Goal: Use online tool/utility: Use online tool/utility

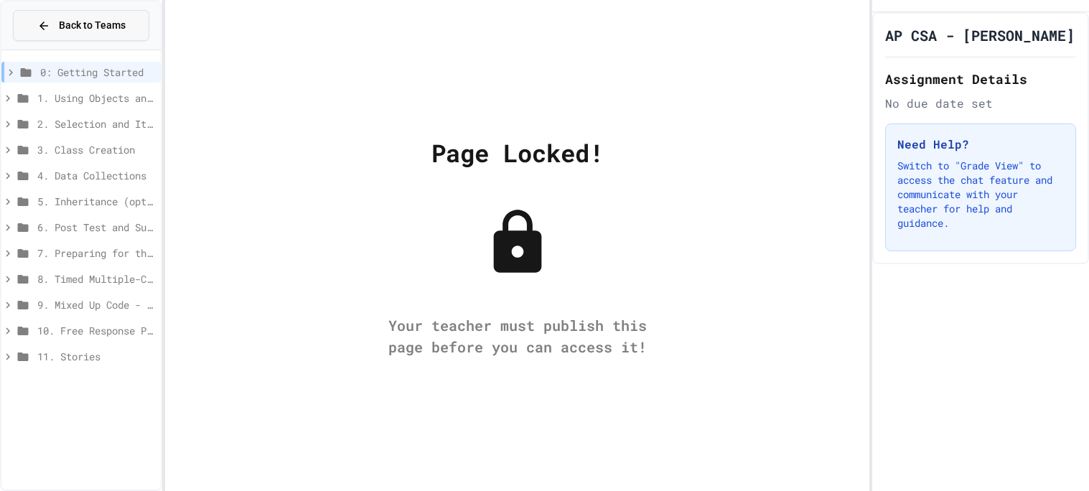
click at [95, 31] on span "Back to Teams" at bounding box center [92, 25] width 67 height 15
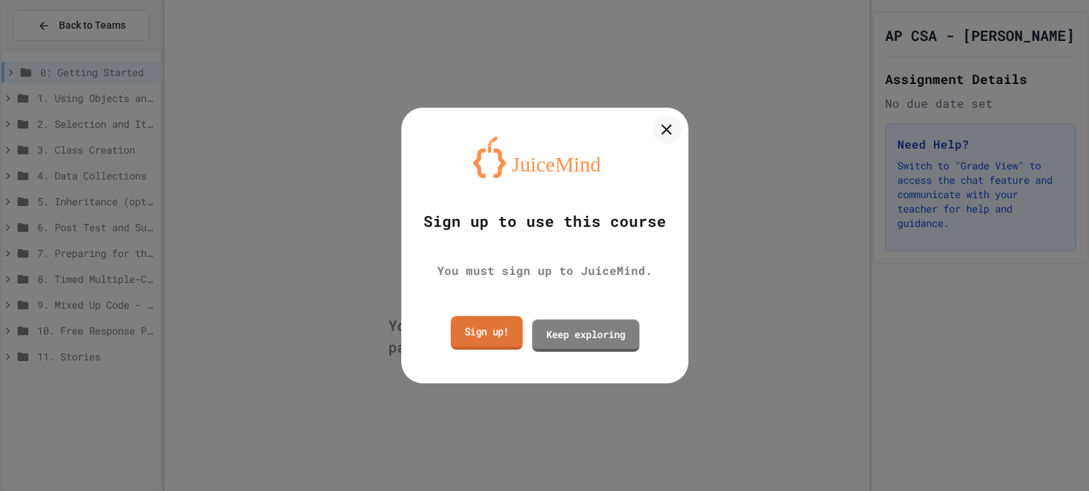
click at [483, 336] on link "Sign up!" at bounding box center [486, 333] width 72 height 34
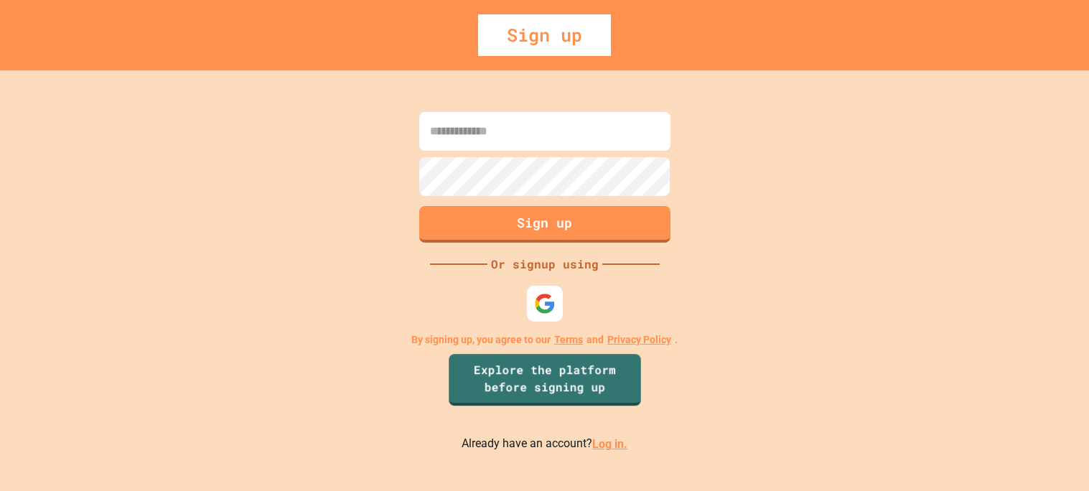
click at [602, 442] on link "Log in." at bounding box center [609, 444] width 35 height 14
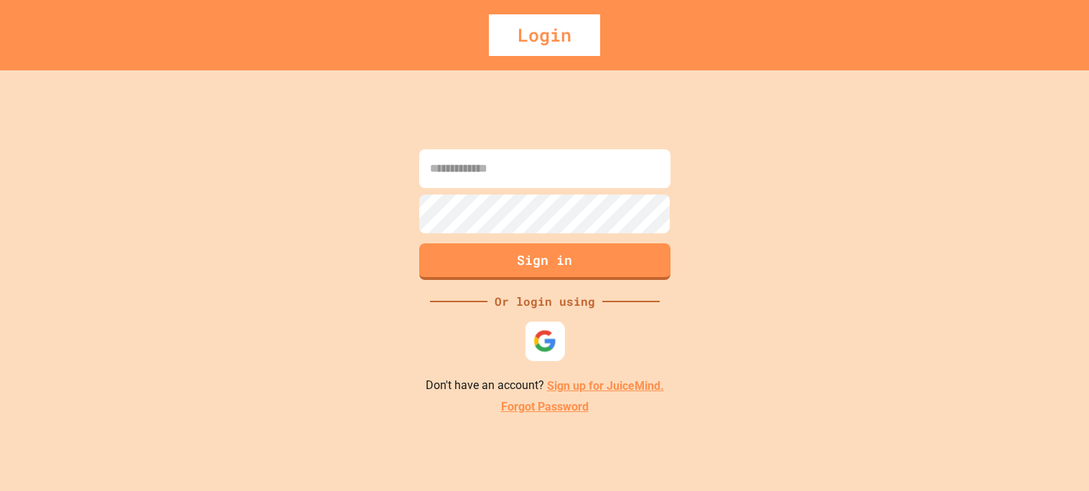
click at [542, 350] on img at bounding box center [545, 342] width 24 height 24
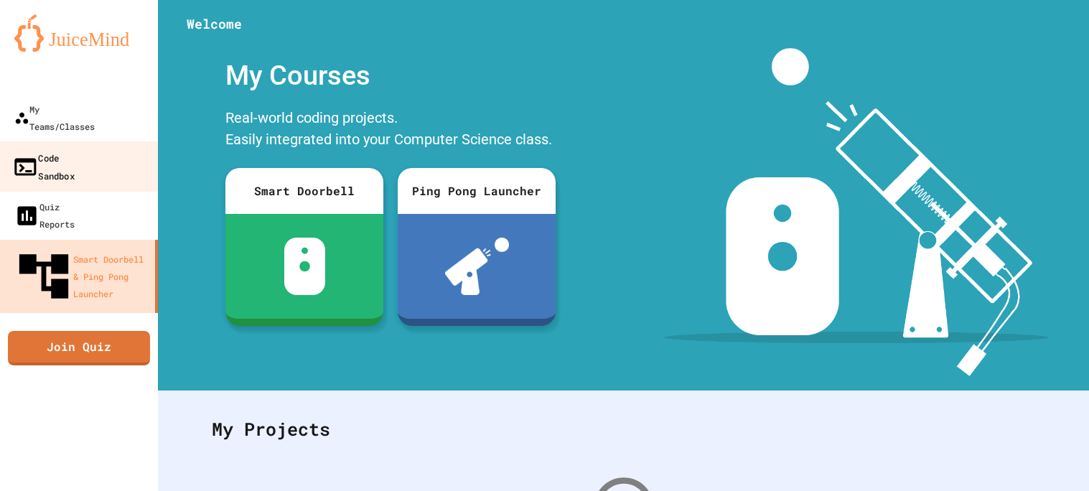
click at [46, 149] on div "Code Sandbox" at bounding box center [43, 166] width 62 height 35
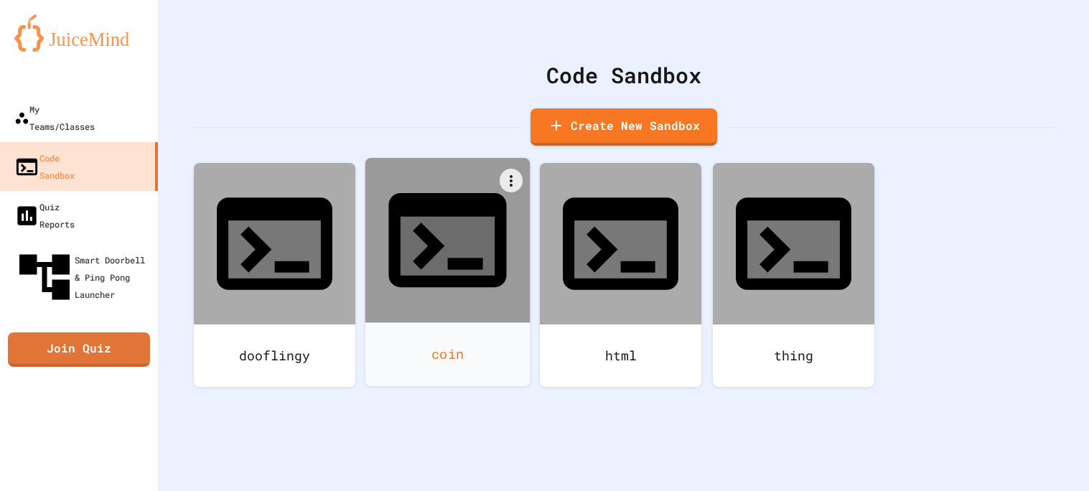
click at [428, 322] on div "coin" at bounding box center [447, 354] width 165 height 64
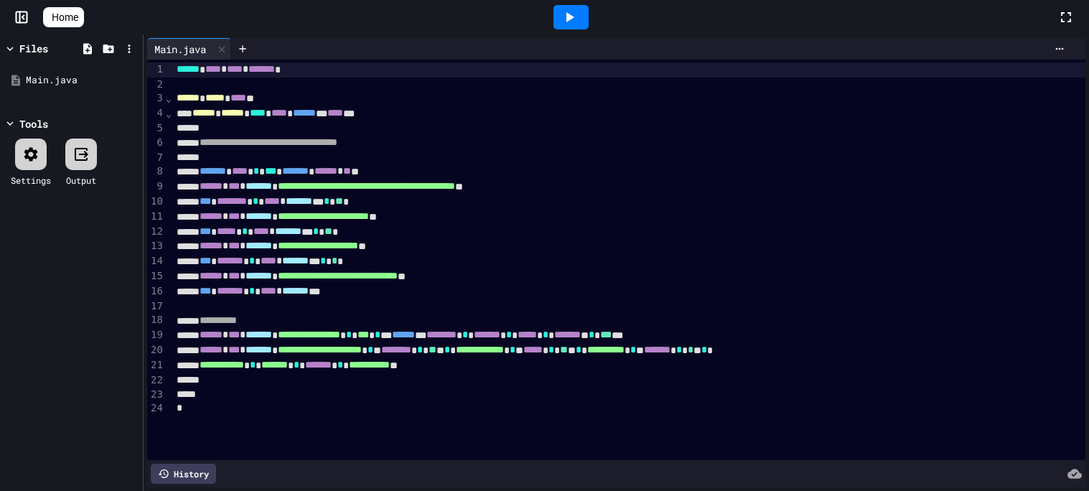
click at [572, 17] on icon at bounding box center [569, 17] width 17 height 17
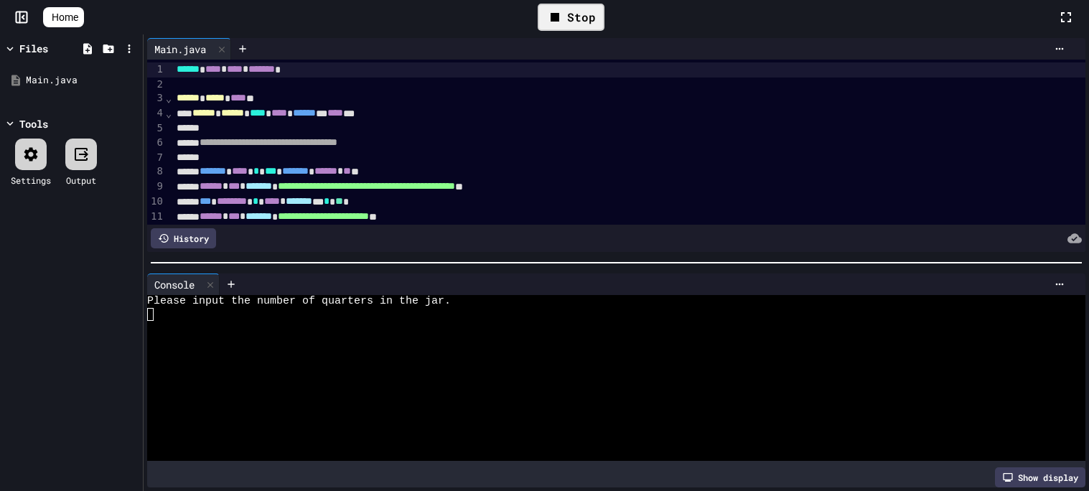
click at [192, 327] on div at bounding box center [609, 327] width 924 height 13
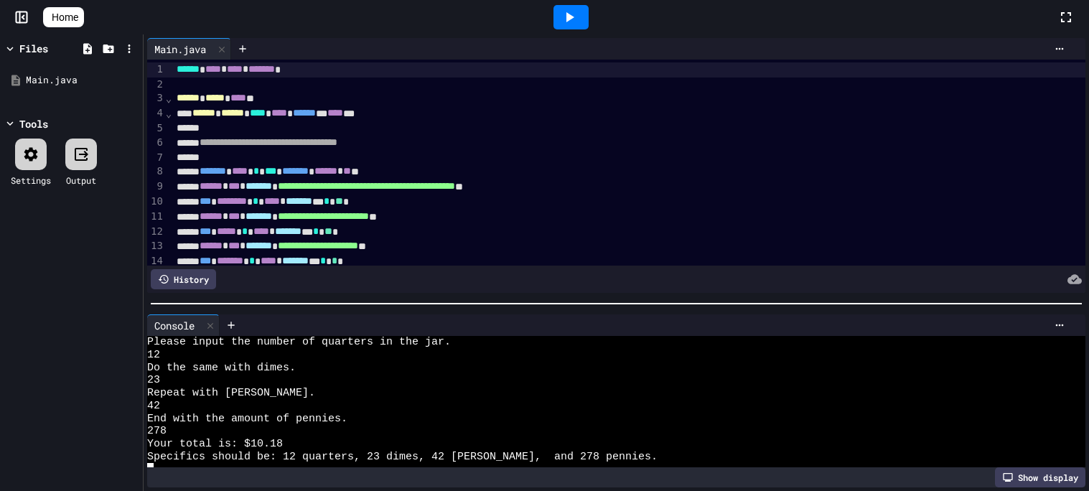
scroll to position [12, 0]
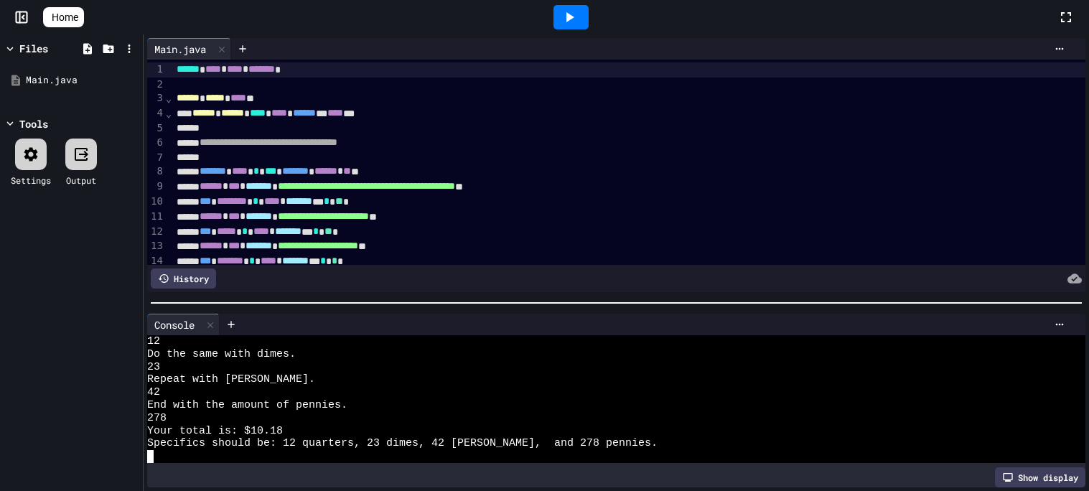
click at [303, 305] on div at bounding box center [617, 303] width 946 height 14
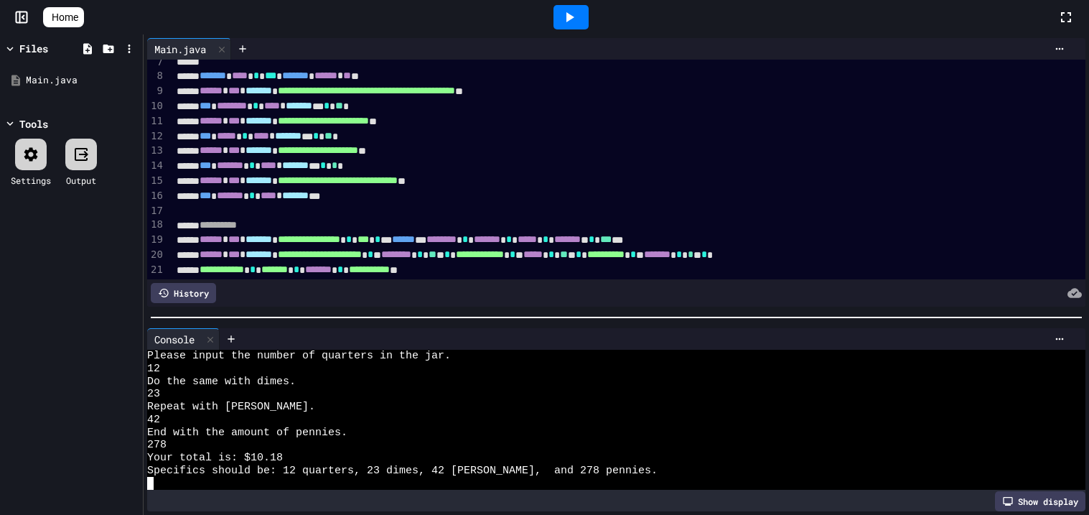
scroll to position [97, 0]
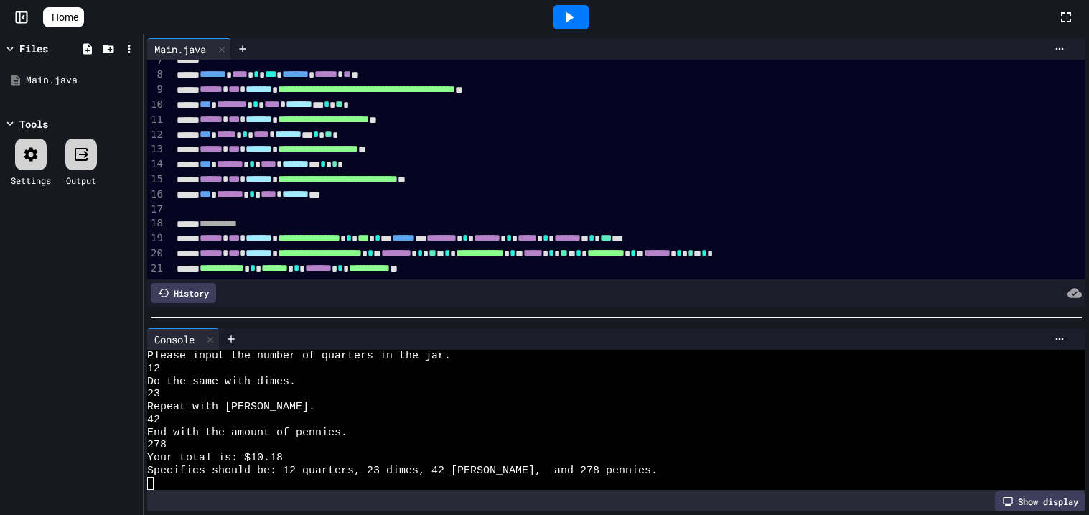
click at [73, 19] on span "Home" at bounding box center [65, 17] width 27 height 14
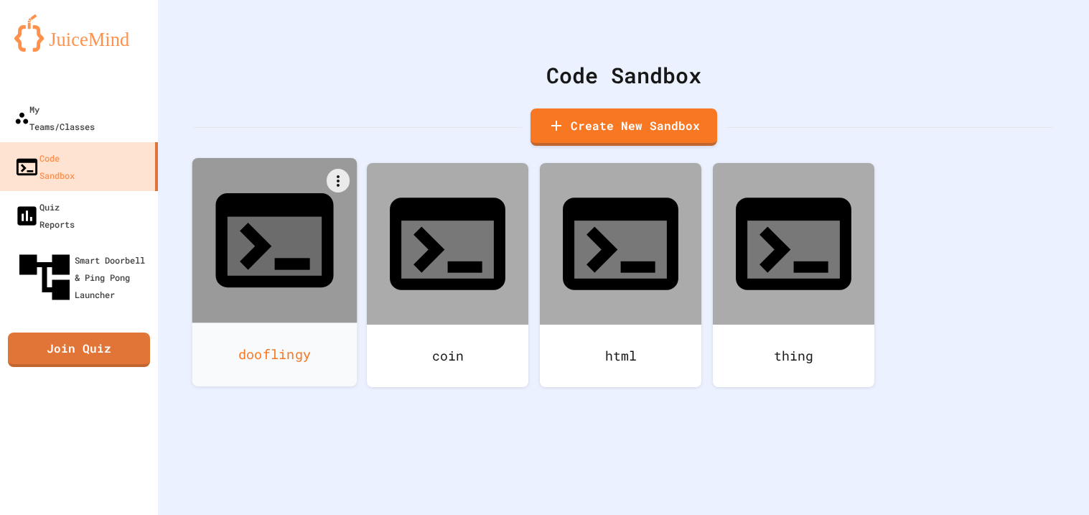
click at [292, 322] on div "dooflingy" at bounding box center [274, 354] width 165 height 64
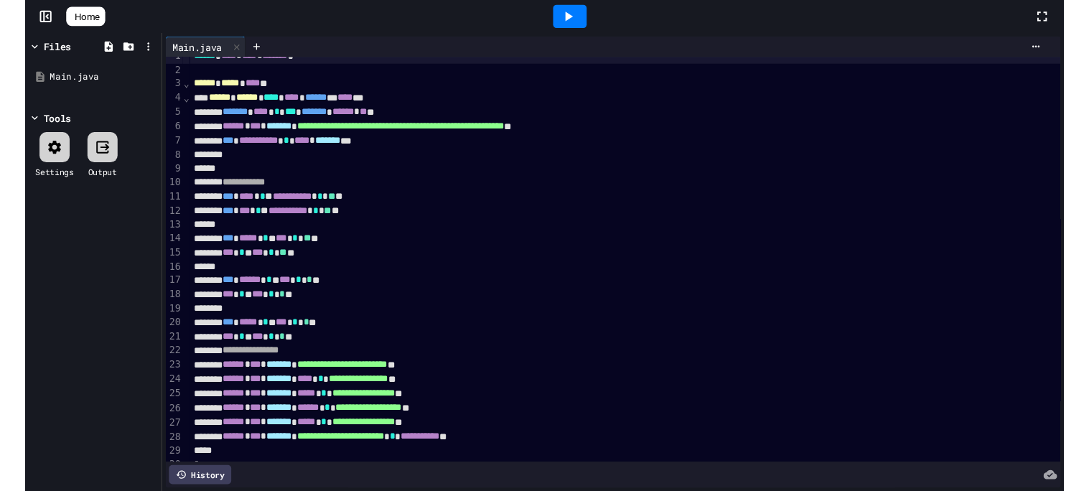
scroll to position [23, 0]
